Goal: Transaction & Acquisition: Purchase product/service

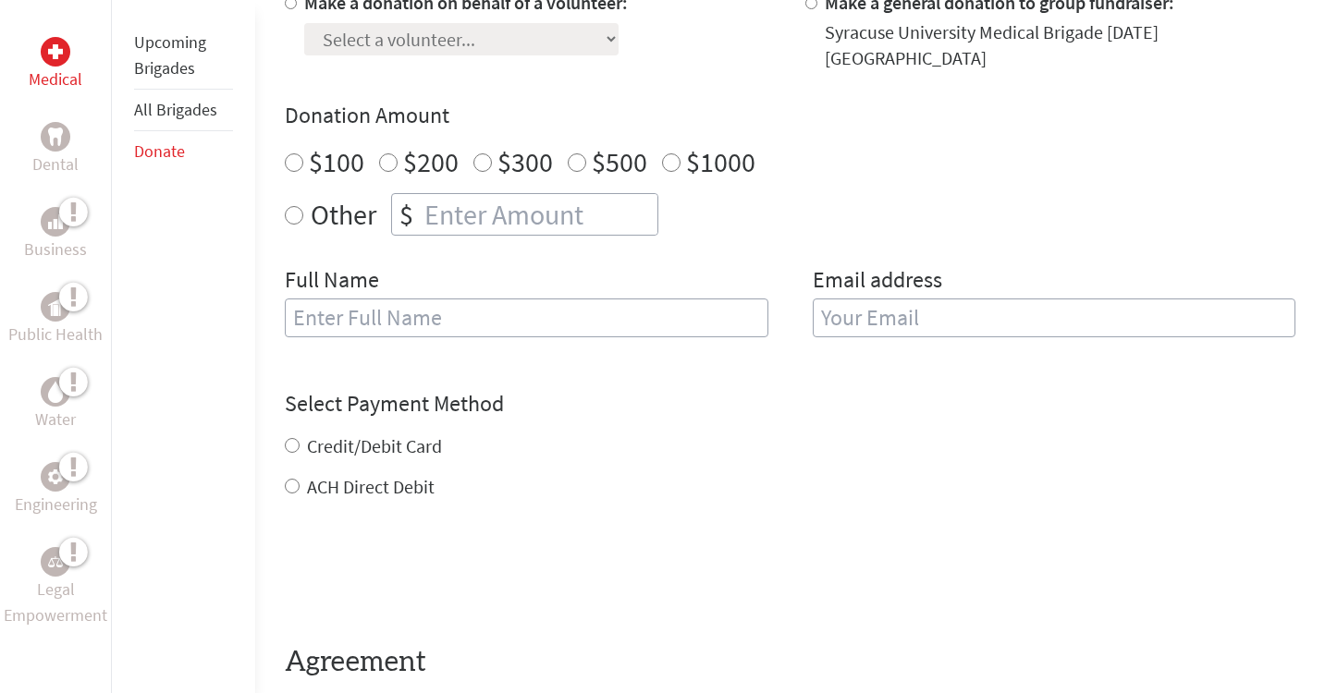
scroll to position [574, 0]
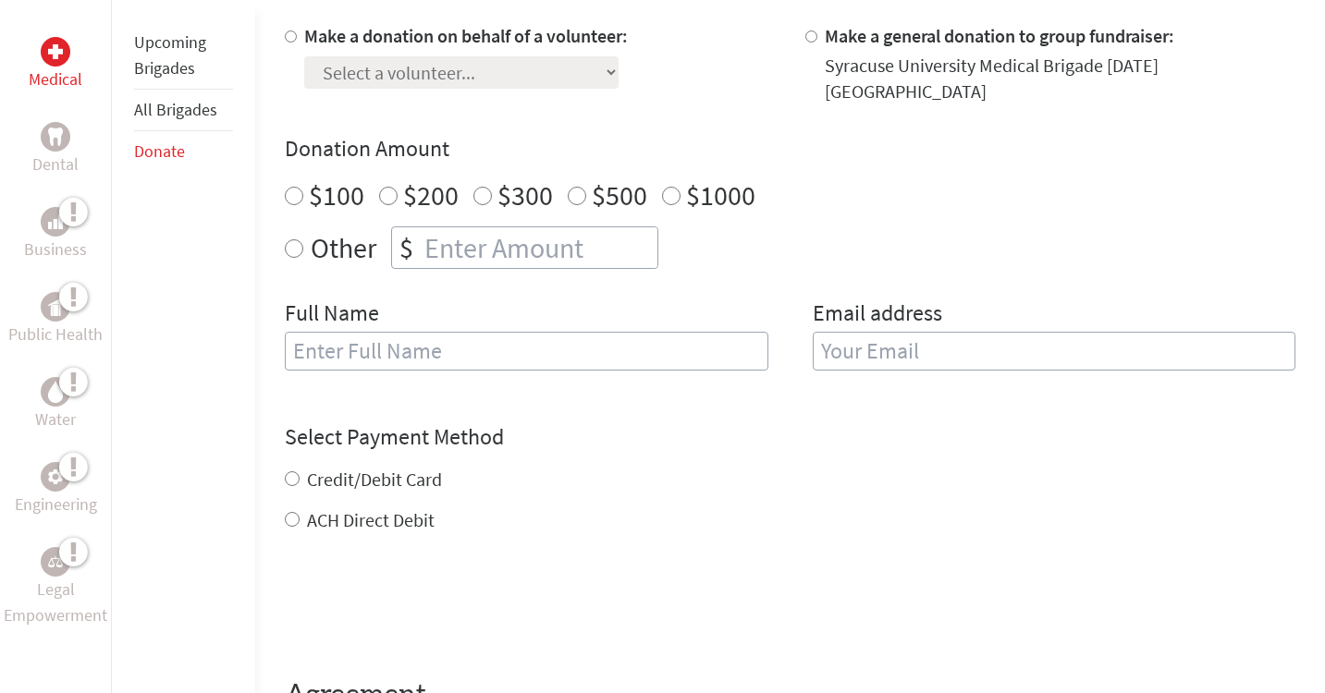
click at [339, 348] on input "text" at bounding box center [526, 351] width 483 height 39
click at [459, 281] on div "Make a donation on behalf of a volunteer: Select a volunteer... [PERSON_NAME] […" at bounding box center [790, 208] width 1010 height 370
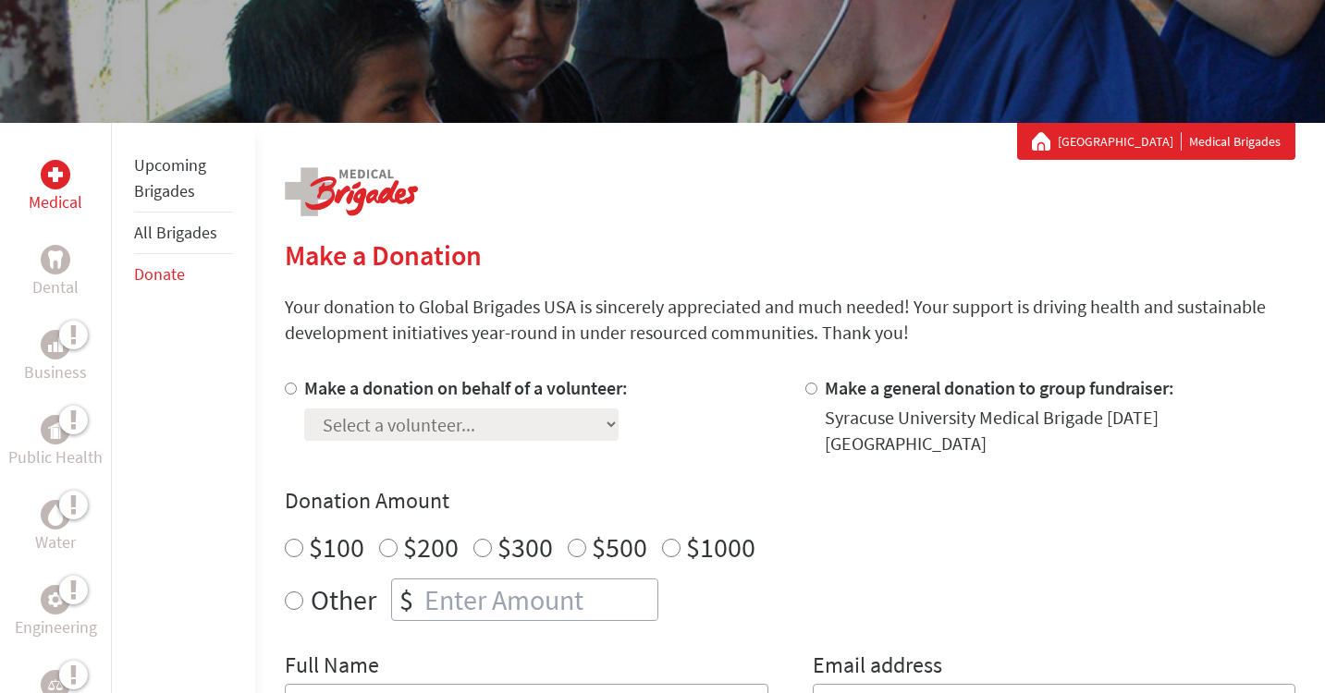
click at [190, 170] on link "Upcoming Brigades" at bounding box center [170, 177] width 72 height 47
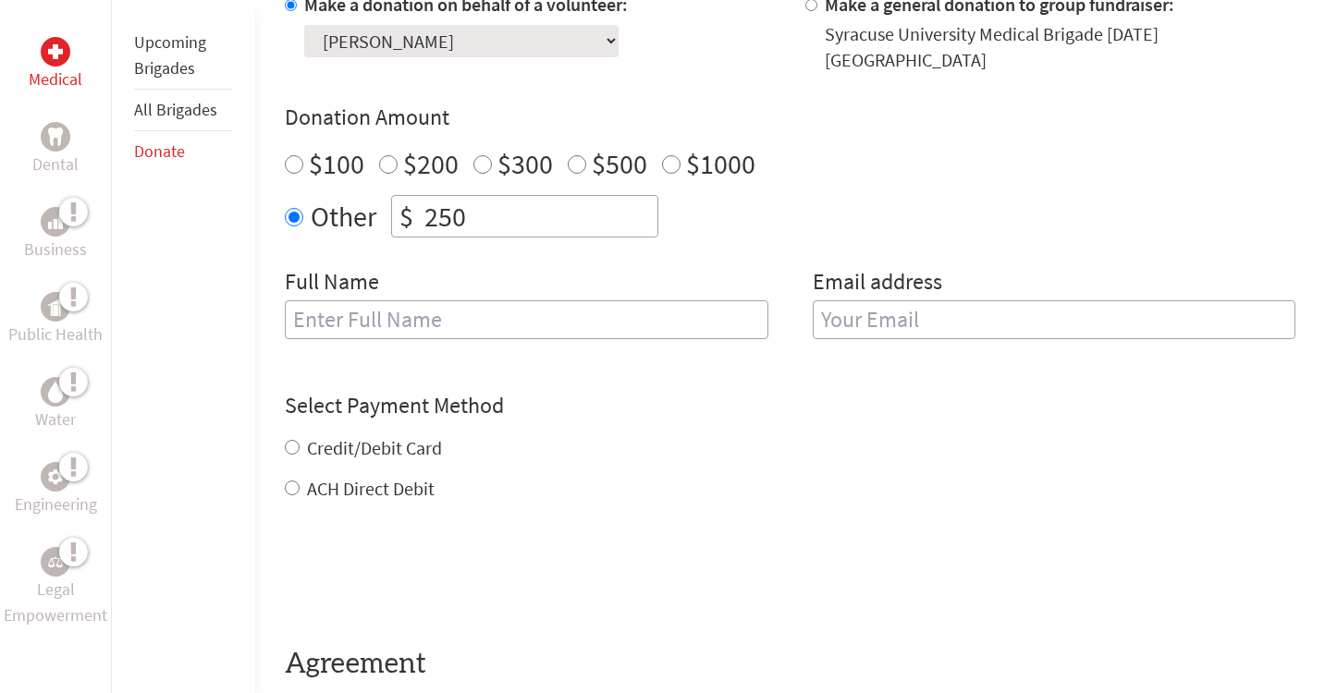
scroll to position [569, 0]
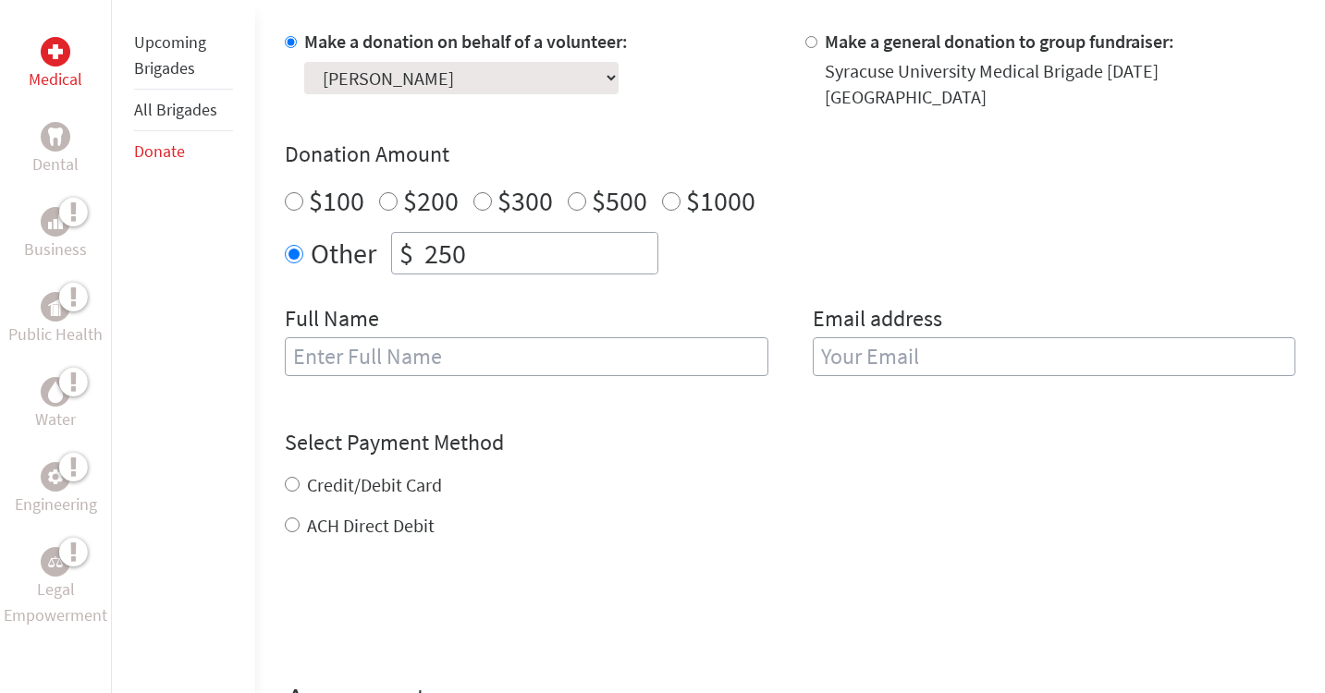
click at [643, 348] on input "text" at bounding box center [526, 356] width 483 height 39
click at [659, 281] on div "Make a donation on behalf of a volunteer: Select a volunteer... [PERSON_NAME] […" at bounding box center [790, 214] width 1010 height 370
click at [600, 357] on input "text" at bounding box center [526, 356] width 483 height 39
type input "[PERSON_NAME]"
type input "[EMAIL_ADDRESS][DOMAIN_NAME]"
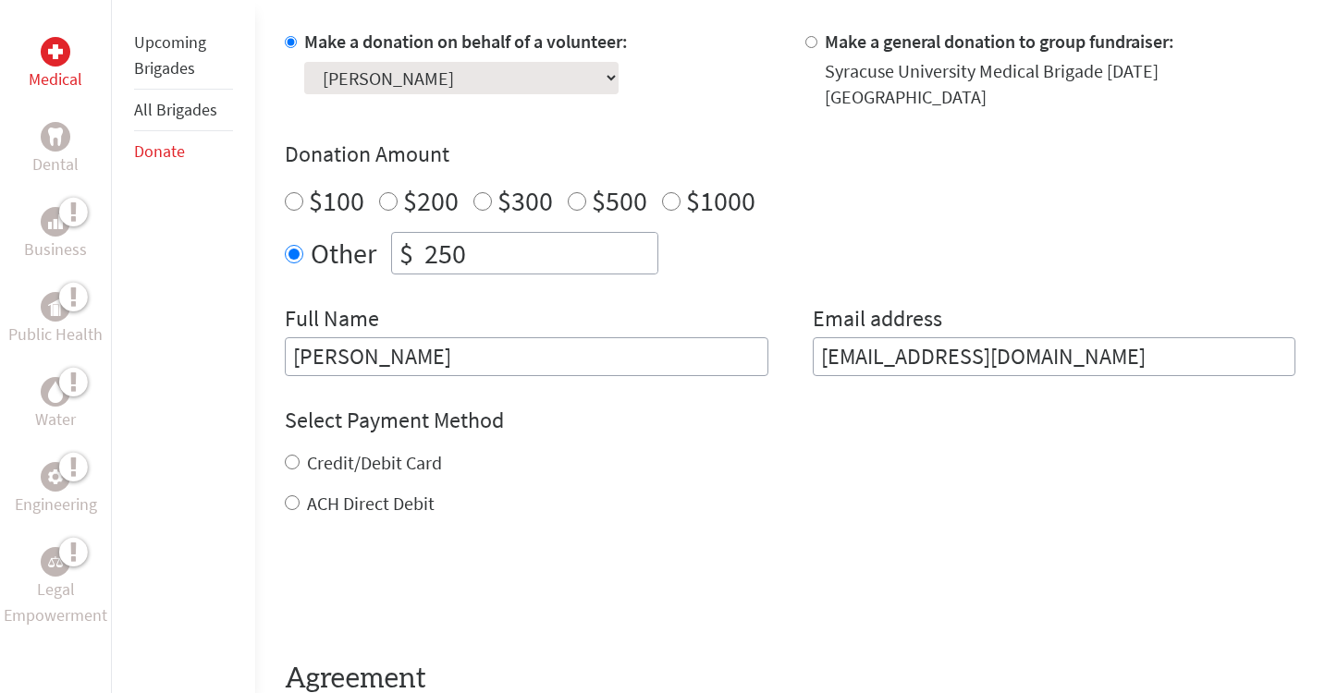
drag, startPoint x: 818, startPoint y: 344, endPoint x: 1104, endPoint y: 363, distance: 286.3
click at [1104, 363] on form "Make a donation on behalf of a volunteer: Select a volunteer... [PERSON_NAME] […" at bounding box center [790, 385] width 1010 height 712
click at [1103, 362] on form "Make a donation on behalf of a volunteer: Select a volunteer... [PERSON_NAME] […" at bounding box center [790, 385] width 1010 height 712
drag, startPoint x: 799, startPoint y: 306, endPoint x: 1006, endPoint y: 305, distance: 207.1
click at [1007, 306] on div "Full Name [PERSON_NAME] Email address [EMAIL_ADDRESS][DOMAIN_NAME]" at bounding box center [790, 340] width 1010 height 72
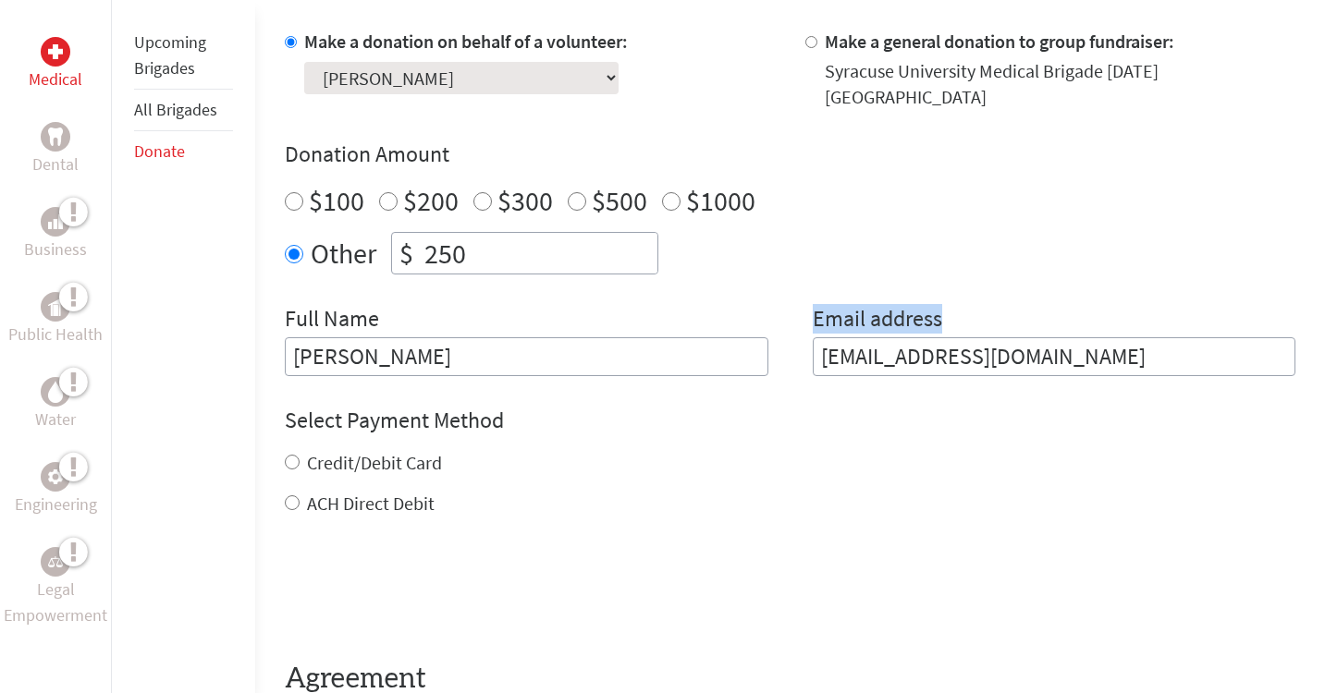
scroll to position [0, 0]
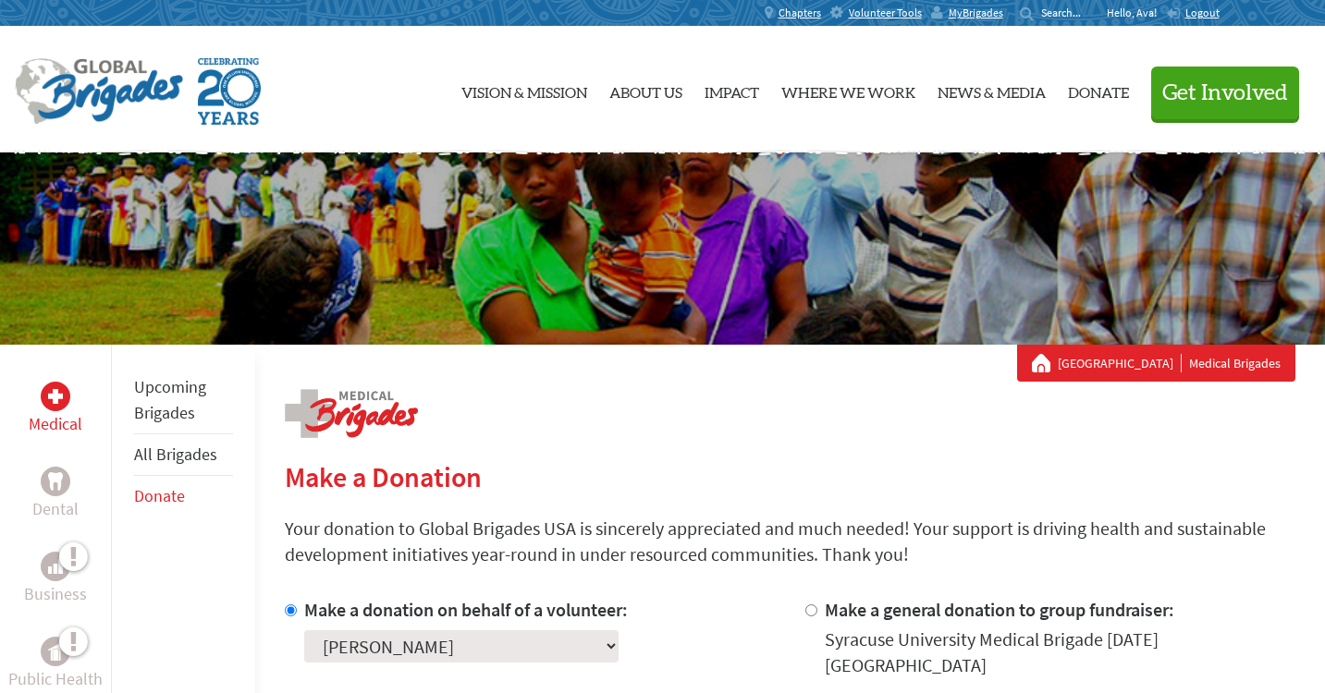
click at [562, 469] on h2 "Make a Donation" at bounding box center [790, 476] width 1010 height 33
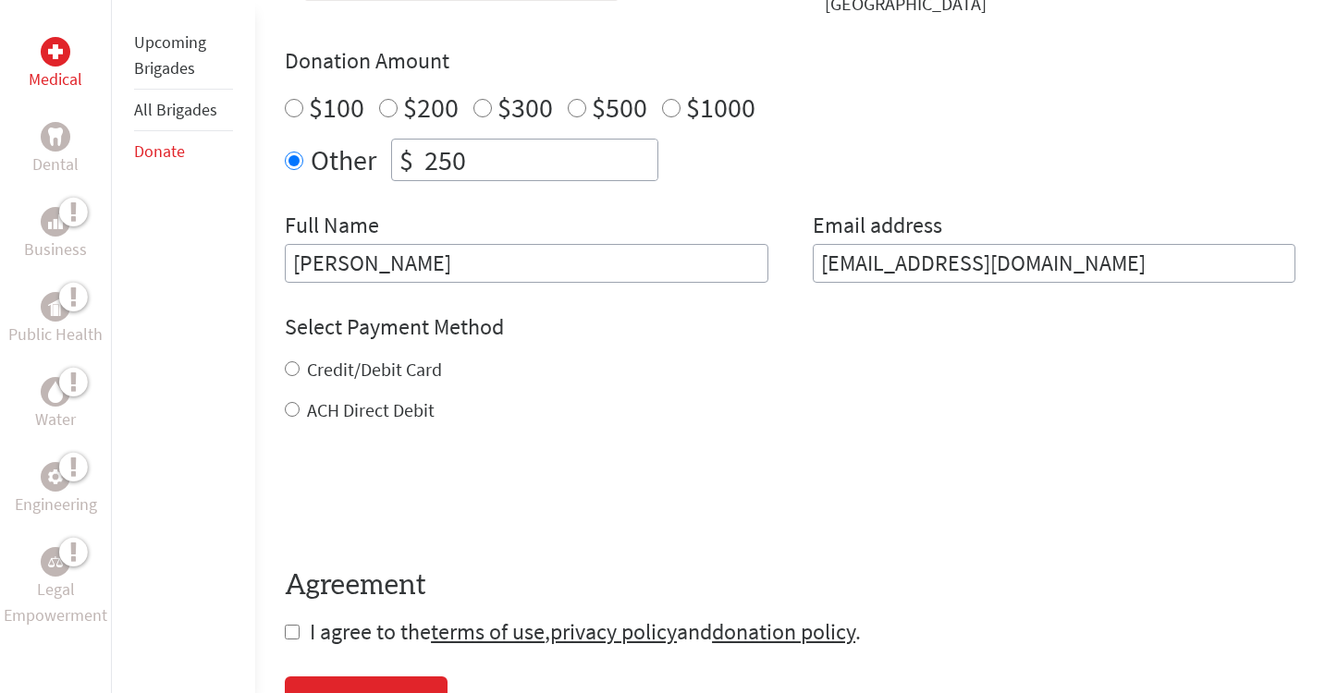
scroll to position [339, 0]
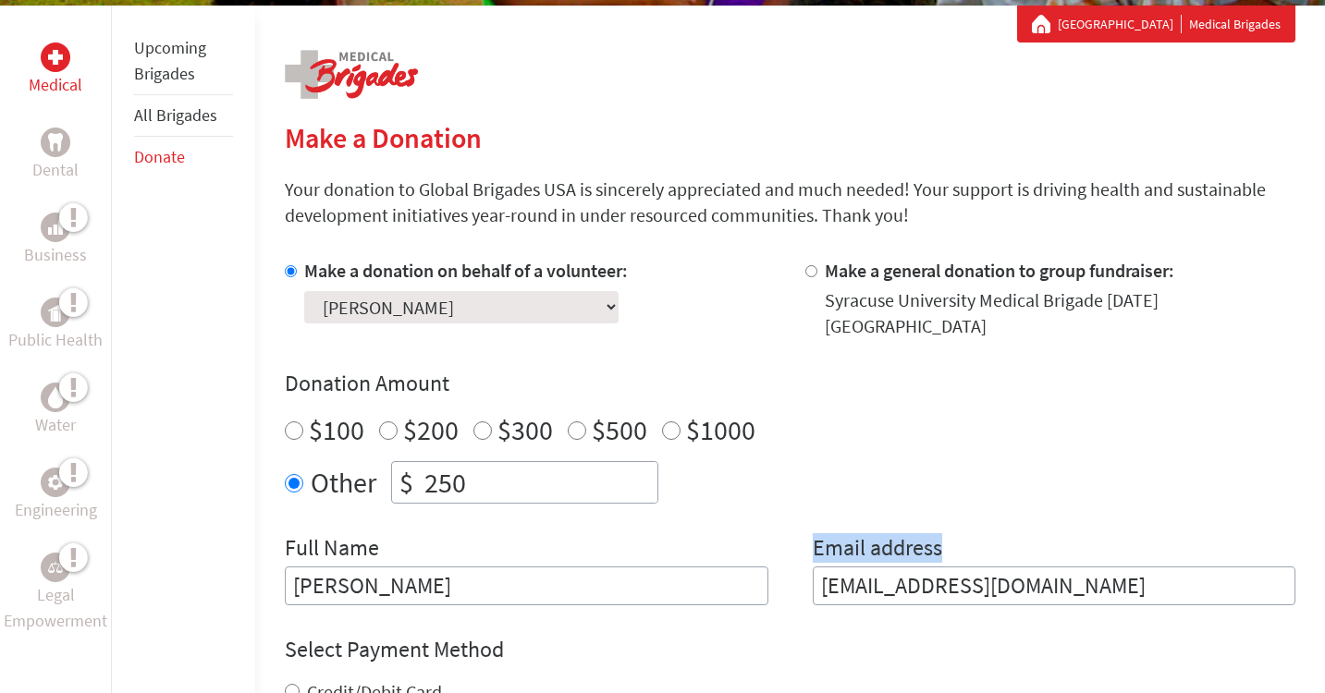
drag, startPoint x: 806, startPoint y: 529, endPoint x: 1136, endPoint y: 526, distance: 330.0
click at [1136, 533] on div "Full Name [PERSON_NAME] Email address [EMAIL_ADDRESS][DOMAIN_NAME]" at bounding box center [790, 569] width 1010 height 72
click at [1003, 533] on div "Email address [EMAIL_ADDRESS][DOMAIN_NAME]" at bounding box center [1054, 569] width 483 height 72
drag, startPoint x: 795, startPoint y: 529, endPoint x: 1014, endPoint y: 527, distance: 219.1
click at [1015, 533] on div "Full Name [PERSON_NAME] Email address [EMAIL_ADDRESS][DOMAIN_NAME]" at bounding box center [790, 569] width 1010 height 72
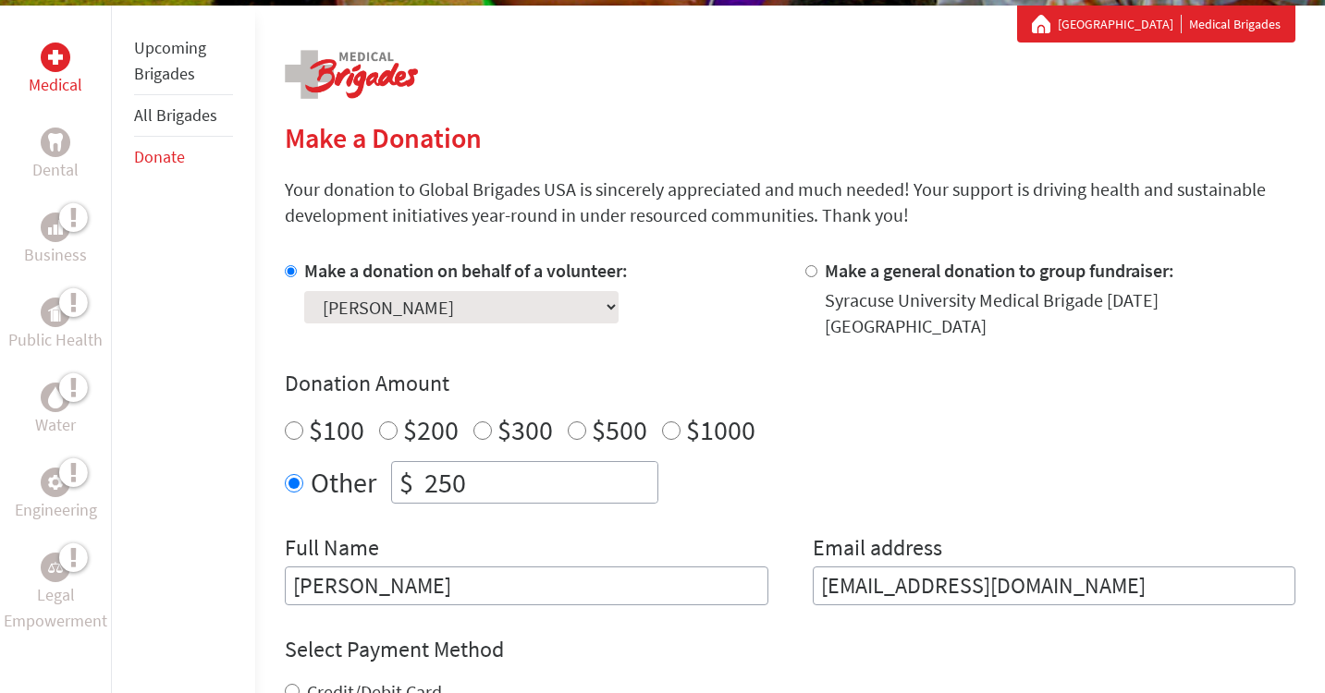
click at [930, 461] on div "Other $ 250" at bounding box center [790, 482] width 1010 height 43
drag, startPoint x: 280, startPoint y: 143, endPoint x: 513, endPoint y: 165, distance: 234.0
click at [513, 165] on div "Medical Dental Business Public Health Water Engineering Legal Empowerment Upcom…" at bounding box center [662, 543] width 1325 height 1075
click at [507, 238] on section "Make a Donation Your donation to Global Brigades USA is sincerely appreciated a…" at bounding box center [790, 586] width 1010 height 930
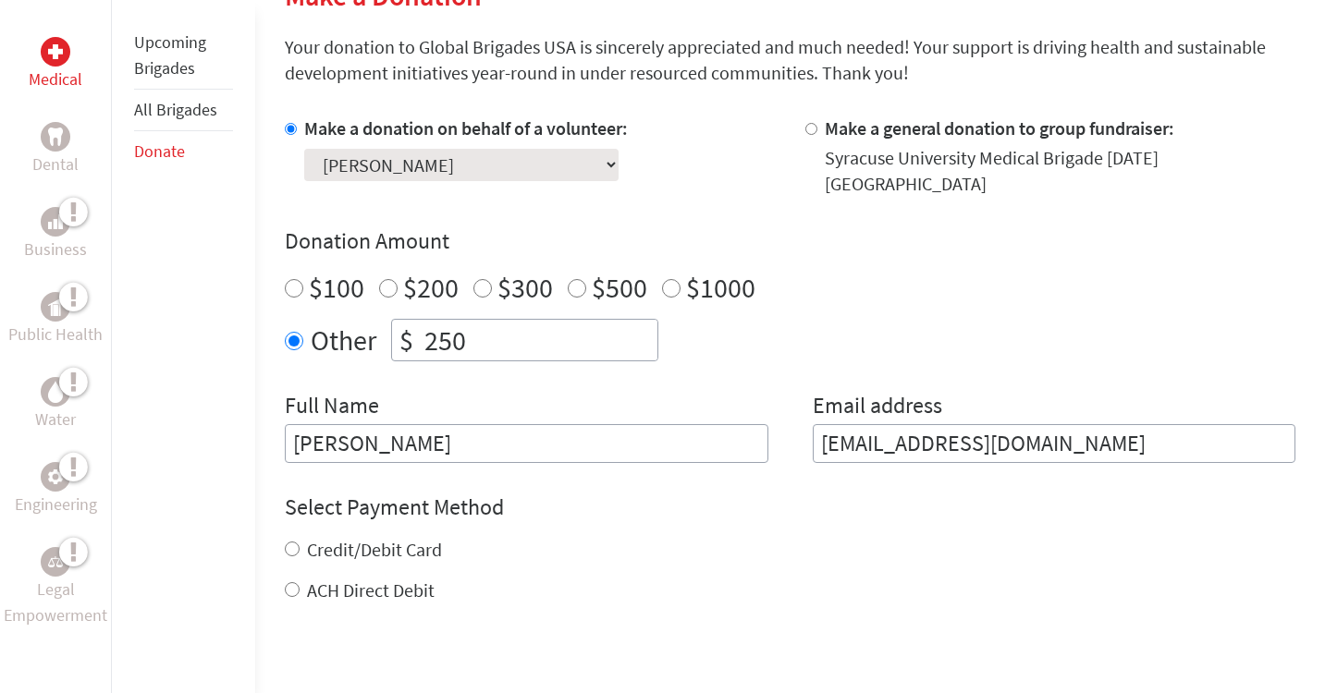
scroll to position [489, 0]
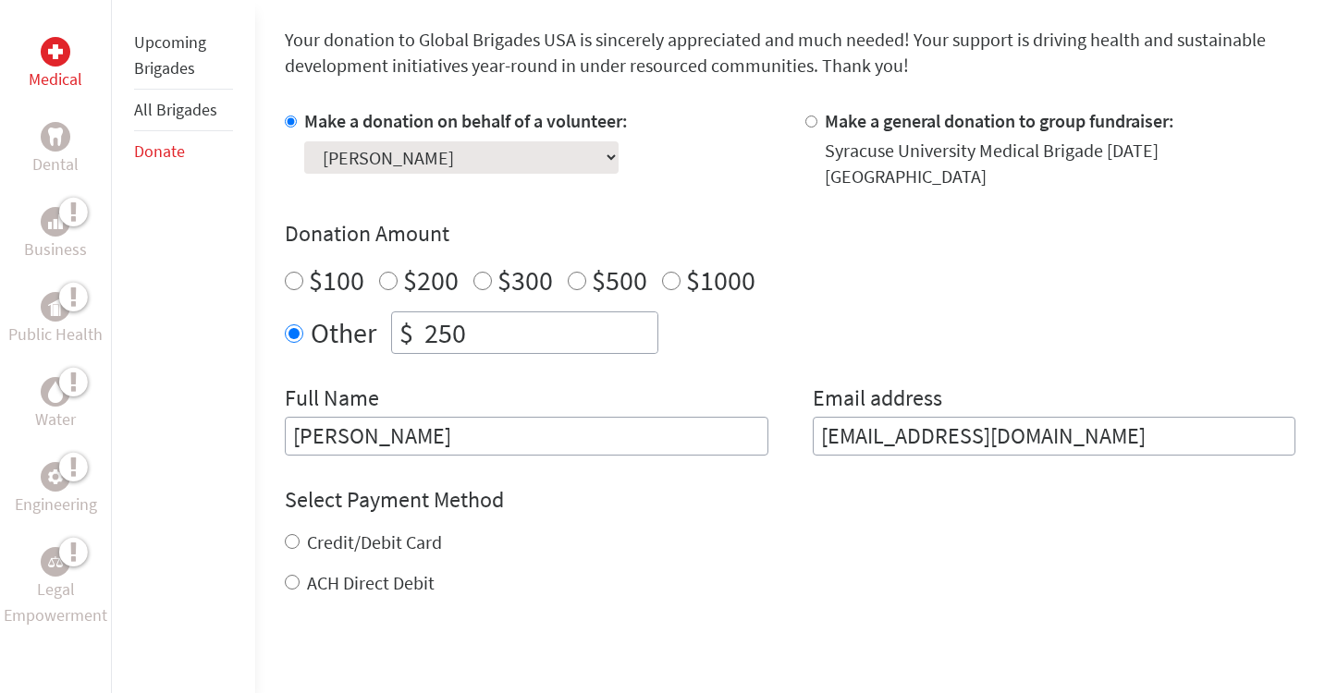
click at [611, 392] on div "Full Name [PERSON_NAME]" at bounding box center [526, 420] width 483 height 72
drag, startPoint x: 275, startPoint y: 381, endPoint x: 413, endPoint y: 381, distance: 138.7
click at [413, 381] on div "Medical Dental Business Public Health Water Engineering Legal Empowerment Upcom…" at bounding box center [662, 393] width 1325 height 1075
click at [413, 384] on div "Full Name [PERSON_NAME]" at bounding box center [526, 420] width 483 height 72
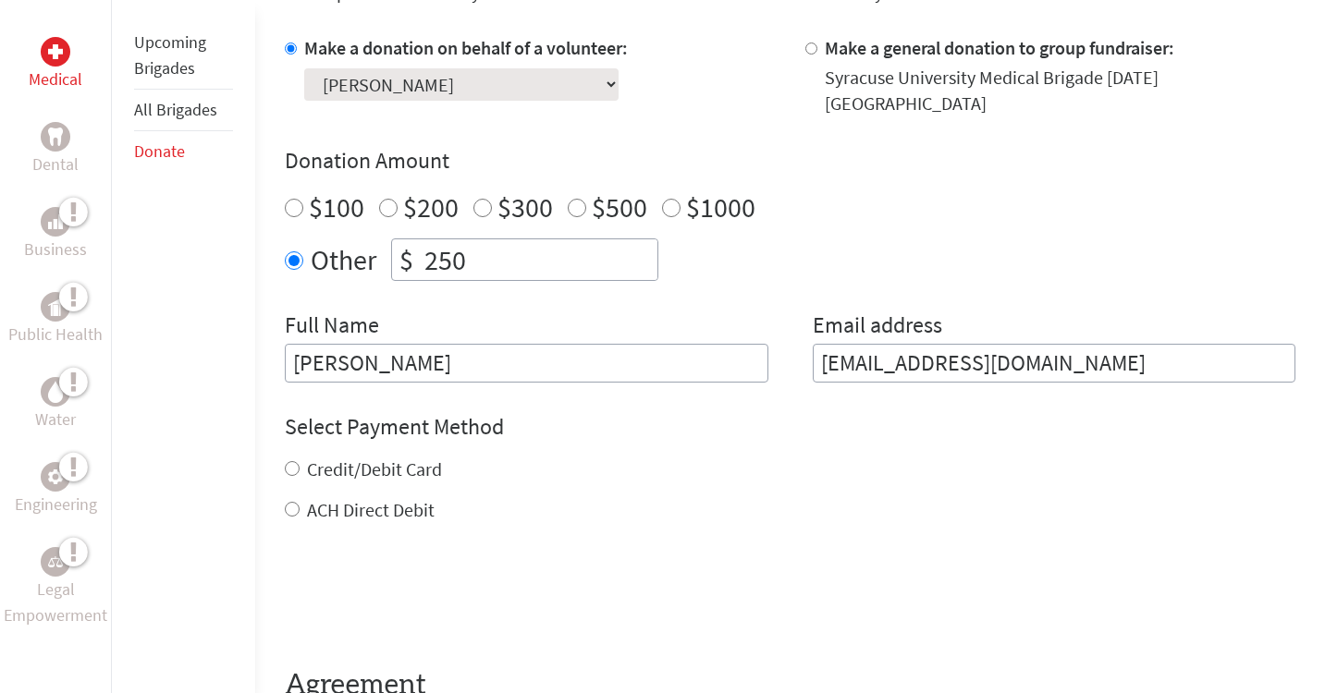
scroll to position [569, 0]
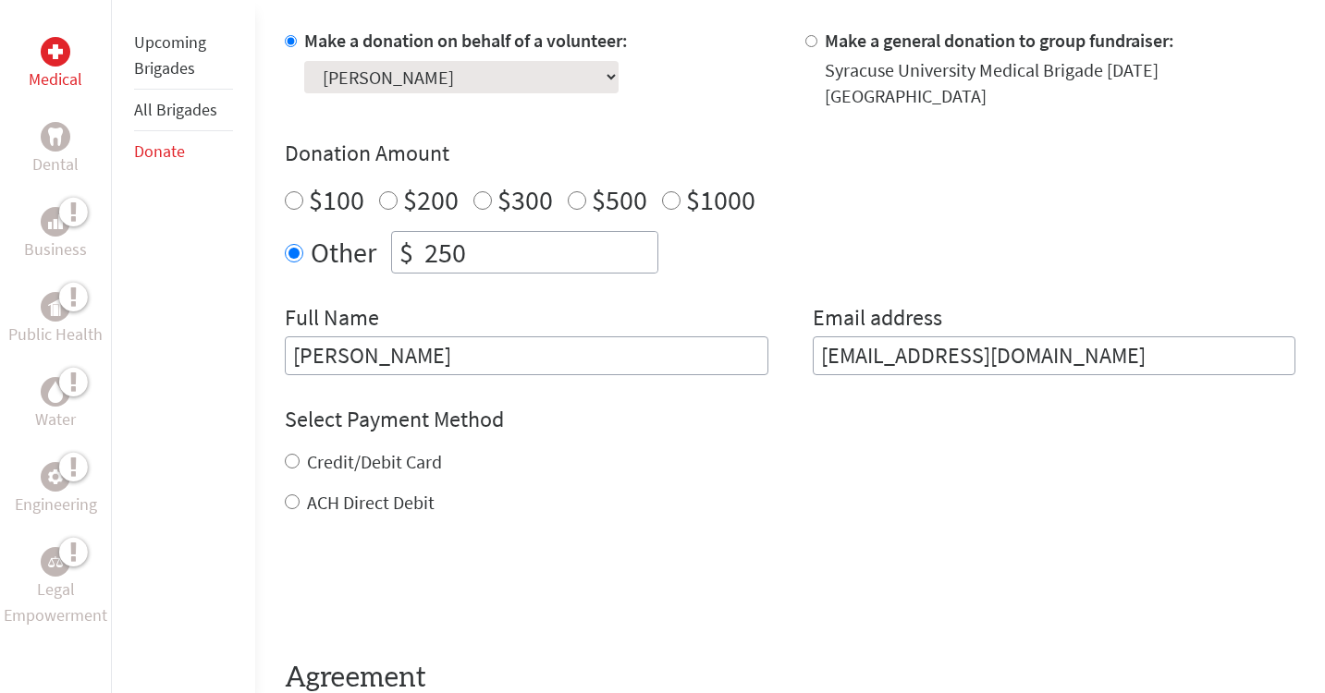
click at [291, 454] on input "Credit/Debit Card" at bounding box center [292, 461] width 15 height 15
radio input "true"
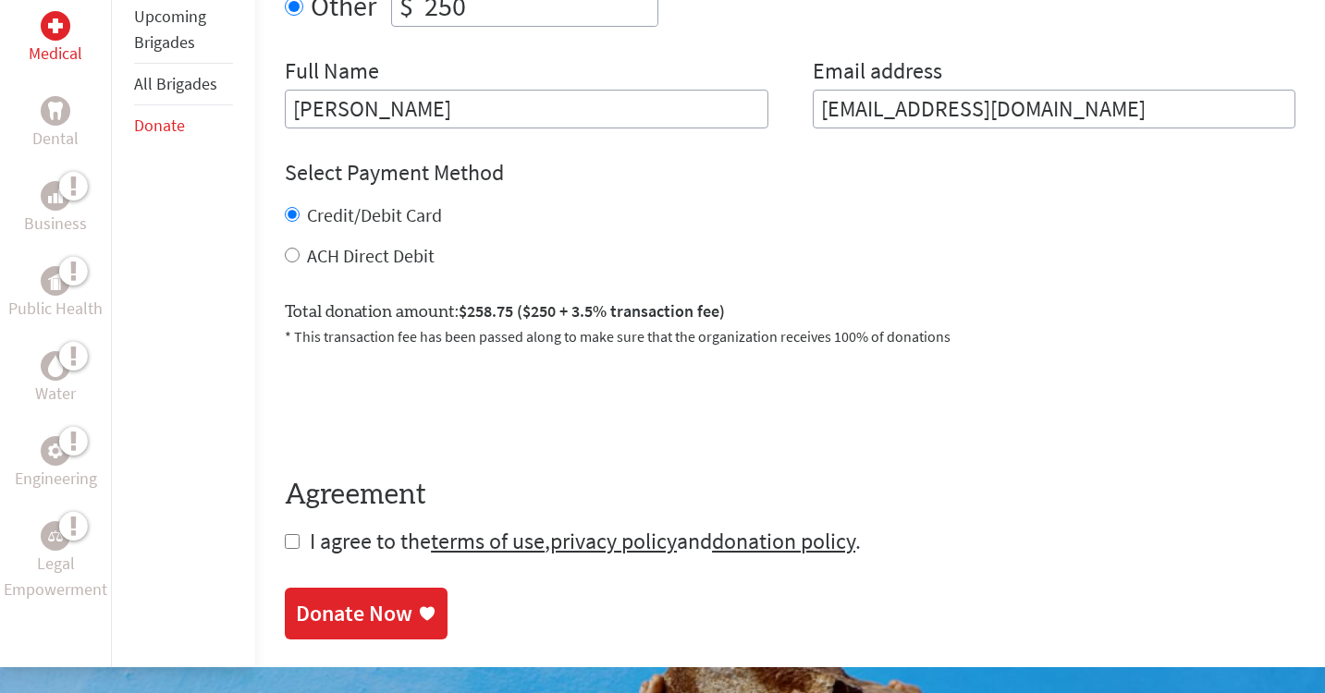
scroll to position [820, 0]
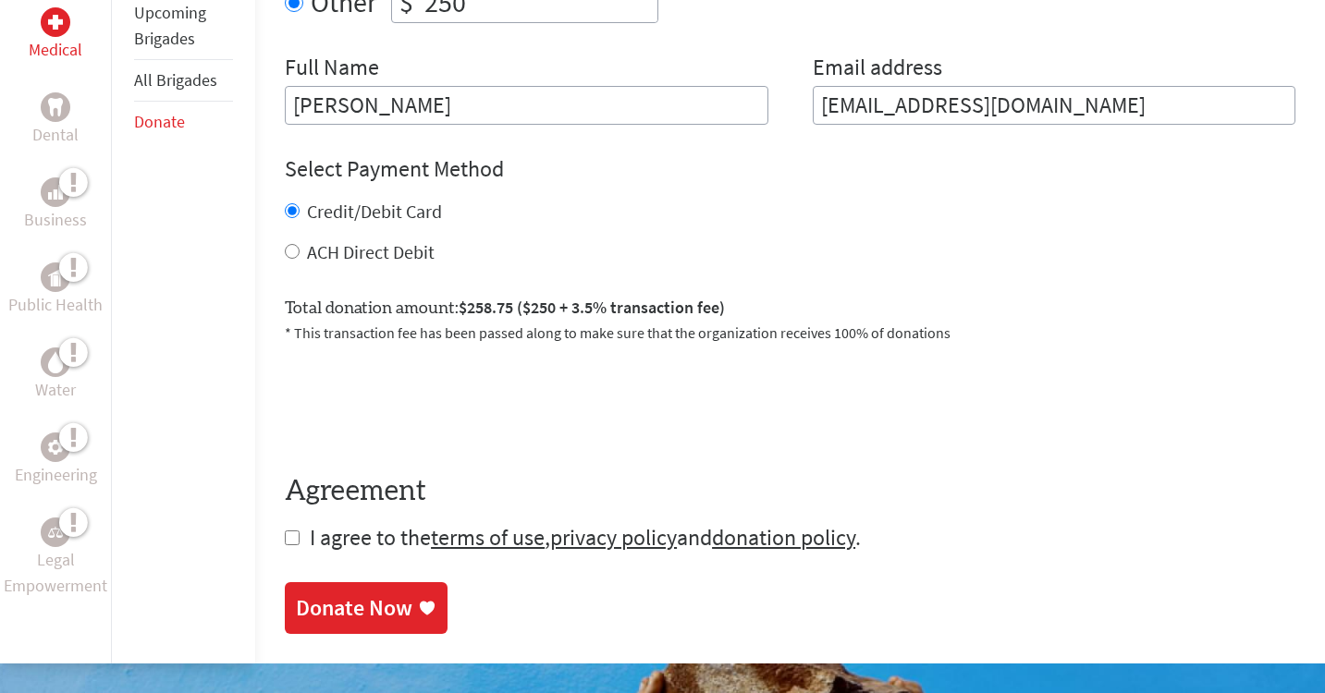
click at [280, 533] on div "Medical Dental Business Public Health Water Engineering Legal Empowerment Upcom…" at bounding box center [662, 94] width 1325 height 1139
click at [292, 531] on input "checkbox" at bounding box center [292, 538] width 15 height 15
checkbox input "true"
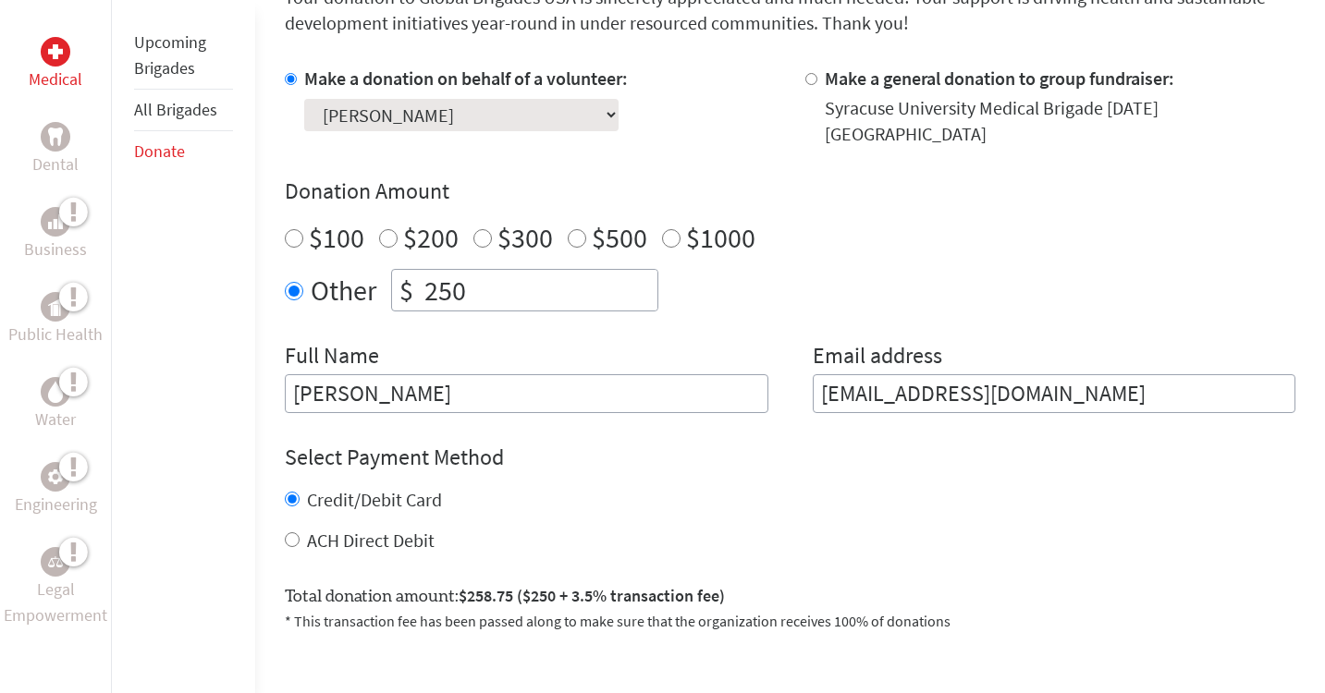
scroll to position [1120, 0]
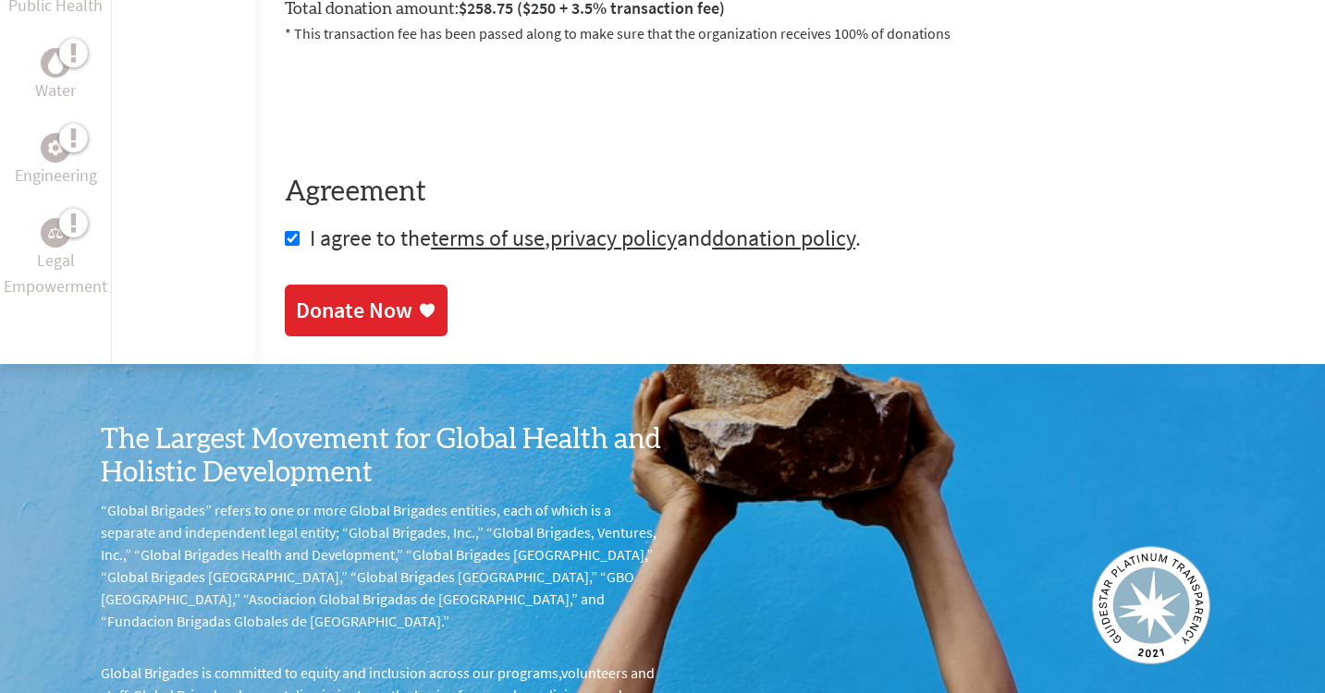
click at [413, 296] on div "Donate Now" at bounding box center [366, 311] width 141 height 30
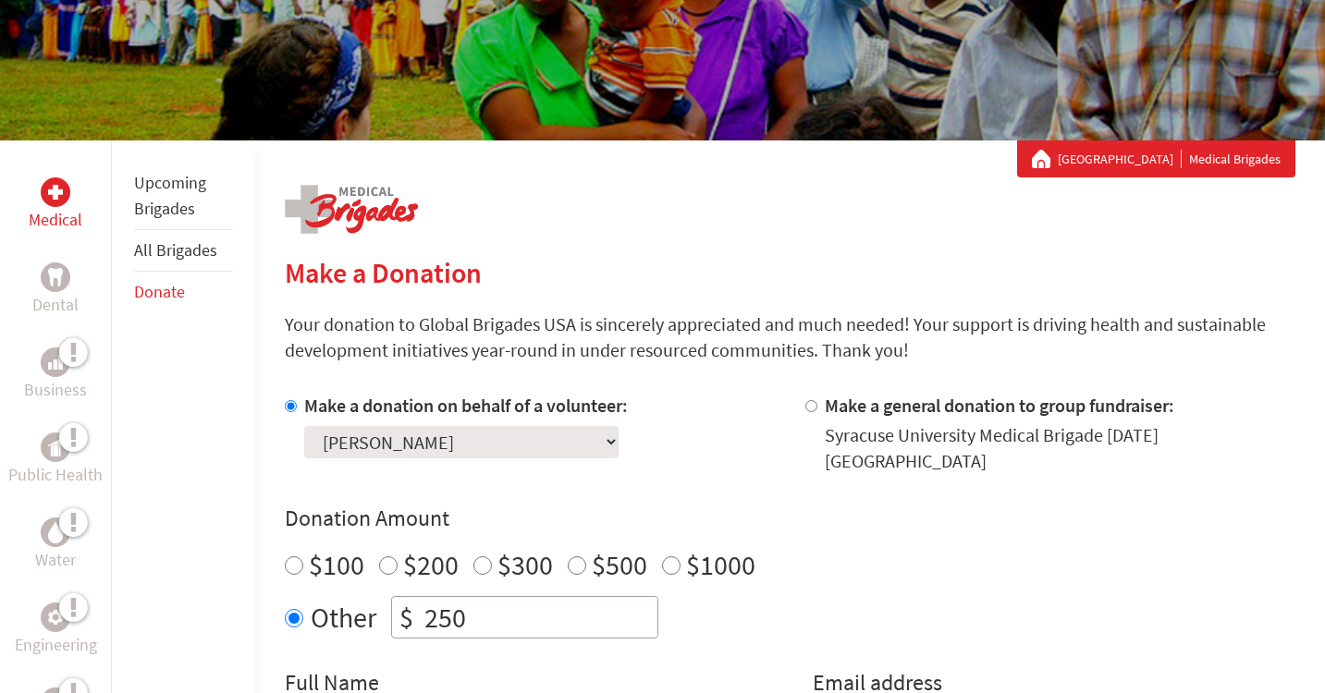
scroll to position [244, 0]
